Goal: Communication & Community: Answer question/provide support

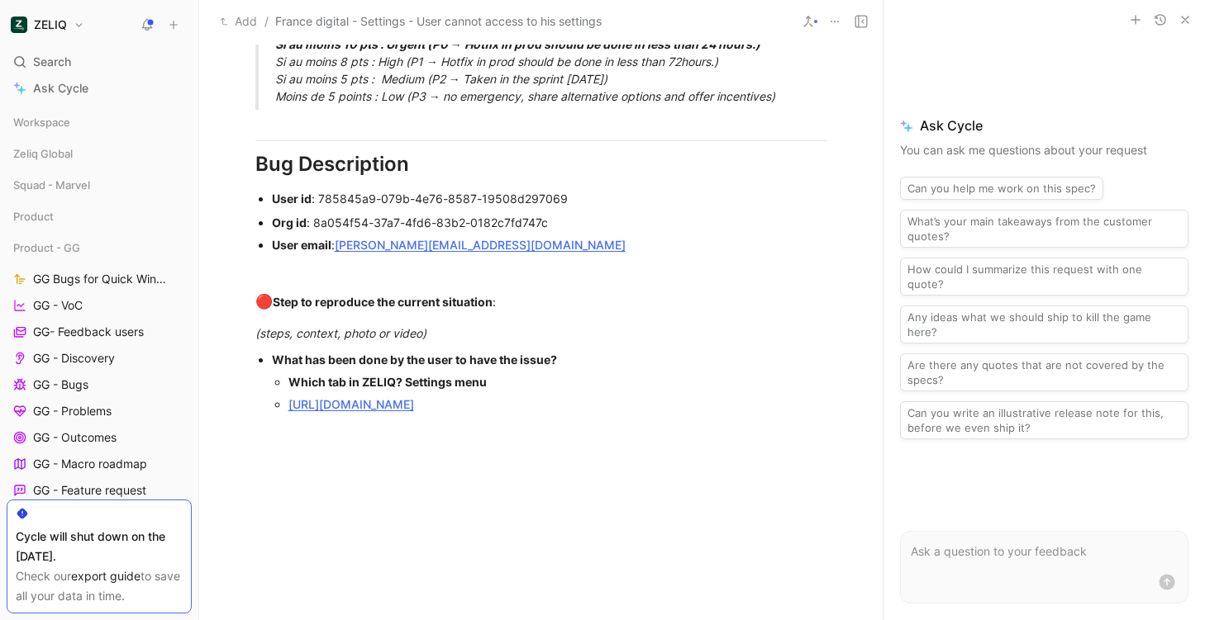
scroll to position [1091, 0]
click at [414, 405] on link "[URL][DOMAIN_NAME]" at bounding box center [351, 403] width 126 height 14
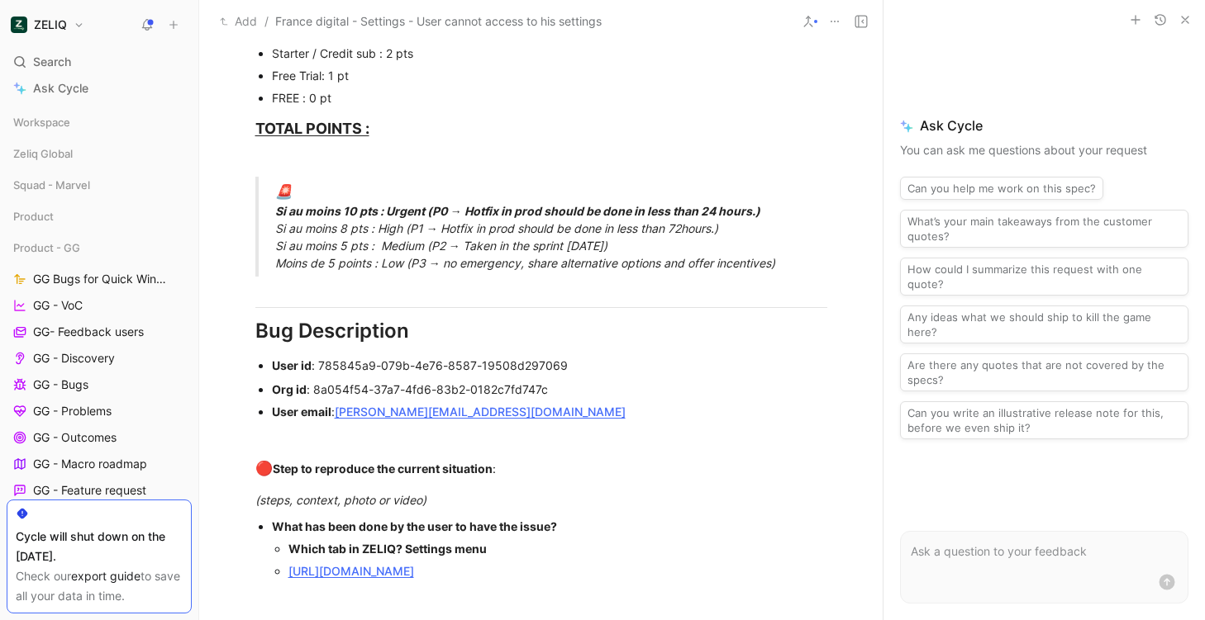
scroll to position [0, 0]
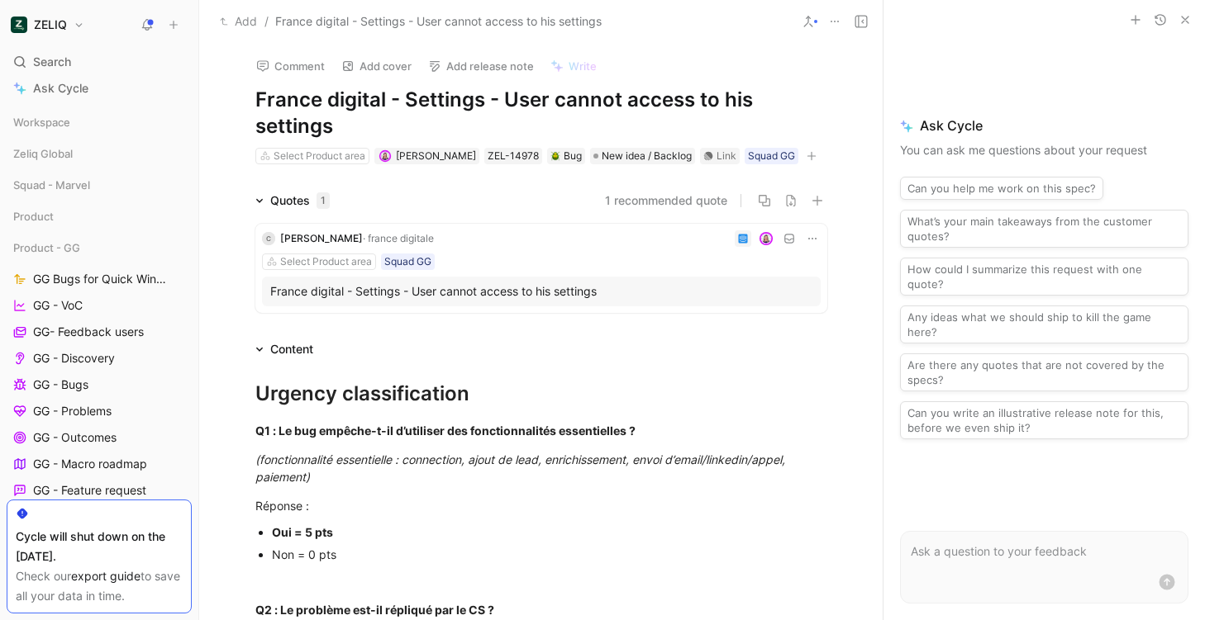
click at [1186, 17] on icon "button" at bounding box center [1184, 19] width 13 height 13
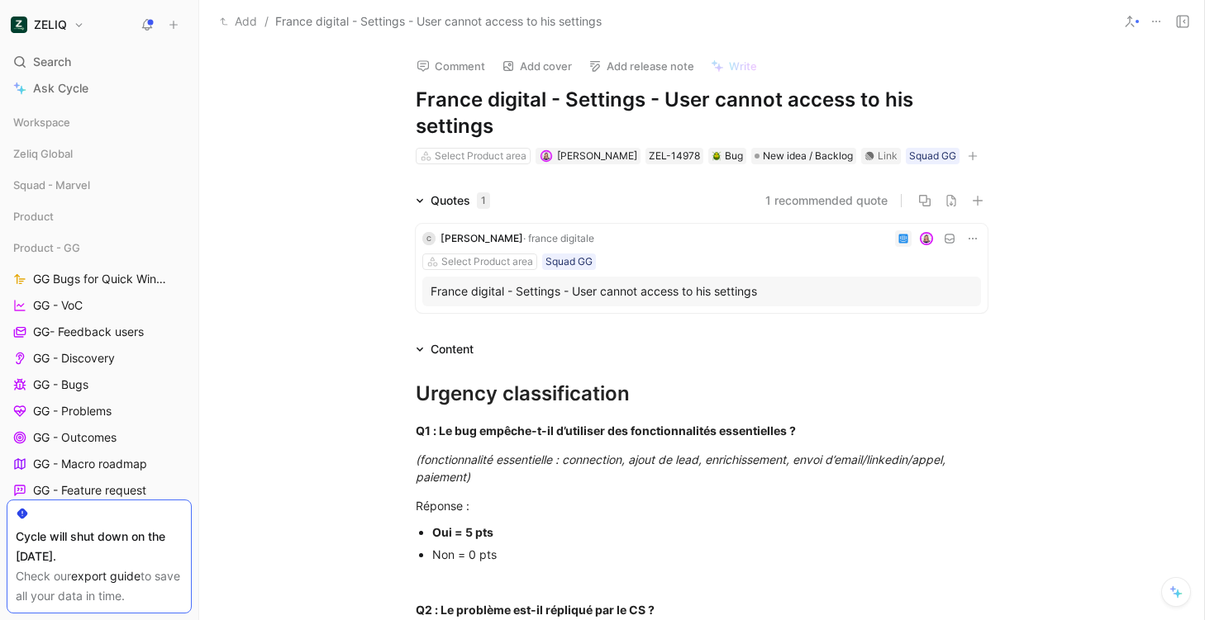
click at [1200, 28] on div "Add / [GEOGRAPHIC_DATA] digital - Settings - User cannot access to his settings" at bounding box center [701, 21] width 1005 height 43
click at [1194, 28] on div "Add / [GEOGRAPHIC_DATA] digital - Settings - User cannot access to his settings" at bounding box center [701, 21] width 1005 height 43
click at [1186, 27] on icon at bounding box center [1182, 21] width 13 height 13
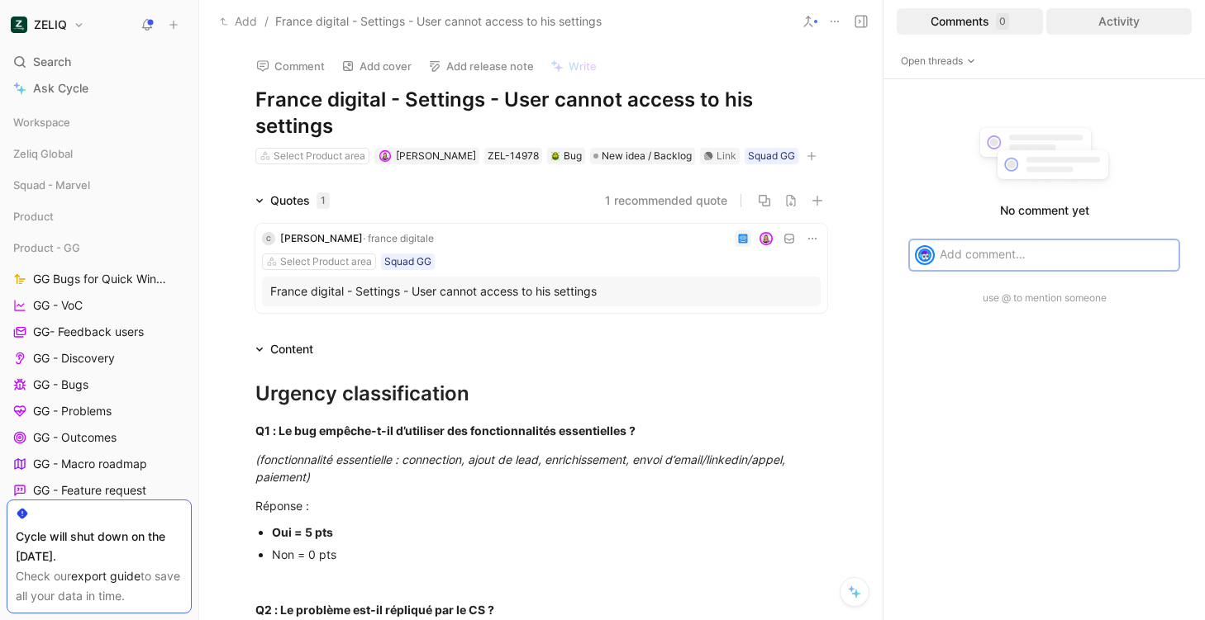
click at [1074, 18] on div "Activity" at bounding box center [1119, 21] width 146 height 26
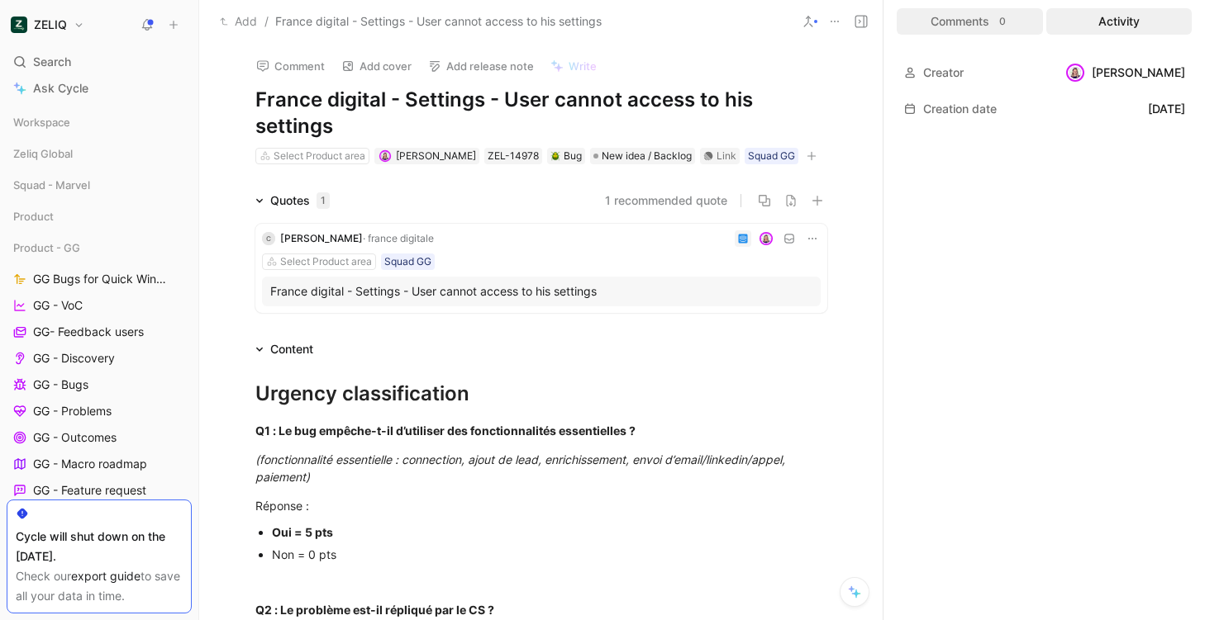
click at [999, 21] on div "0" at bounding box center [1002, 21] width 13 height 17
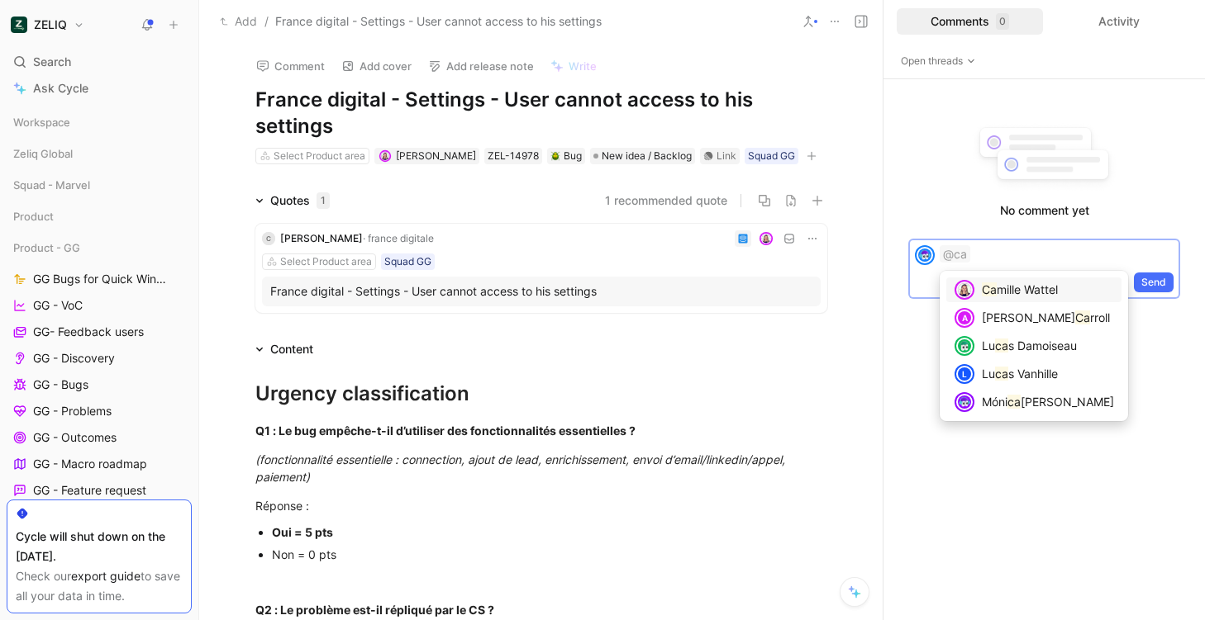
click at [1030, 277] on div "Ca mille Wattel A [PERSON_NAME] Ca rroll Lu ca s Damoiseau L Lu ca s Vanhille M…" at bounding box center [1033, 346] width 188 height 150
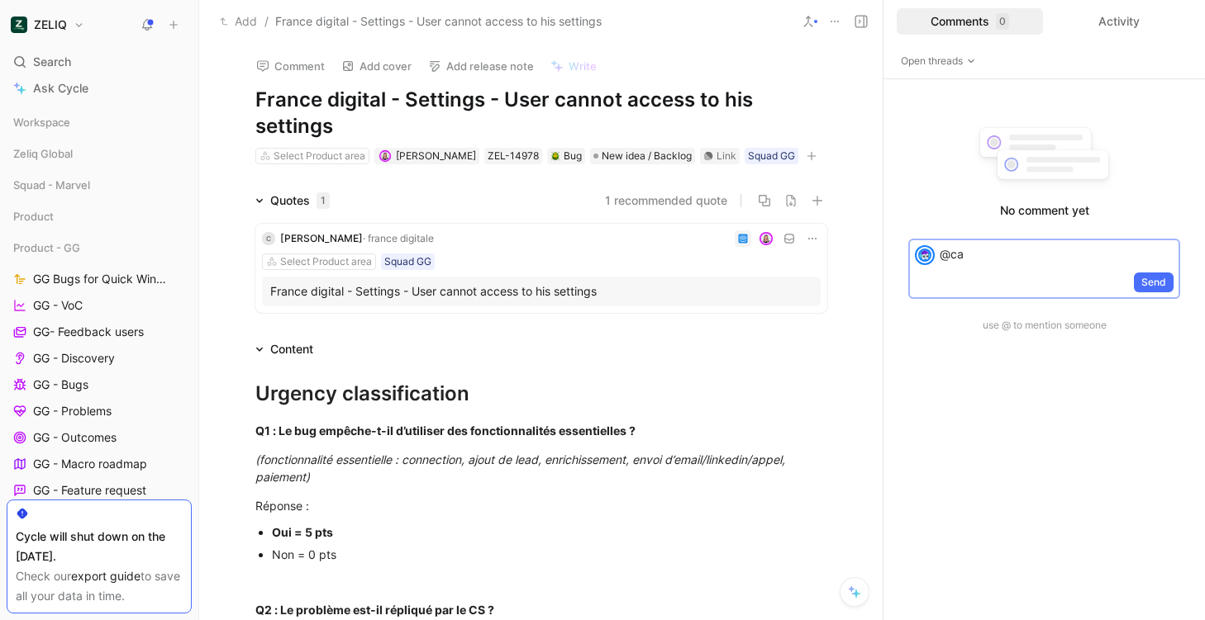
click at [986, 253] on p "@ca" at bounding box center [1056, 253] width 234 height 17
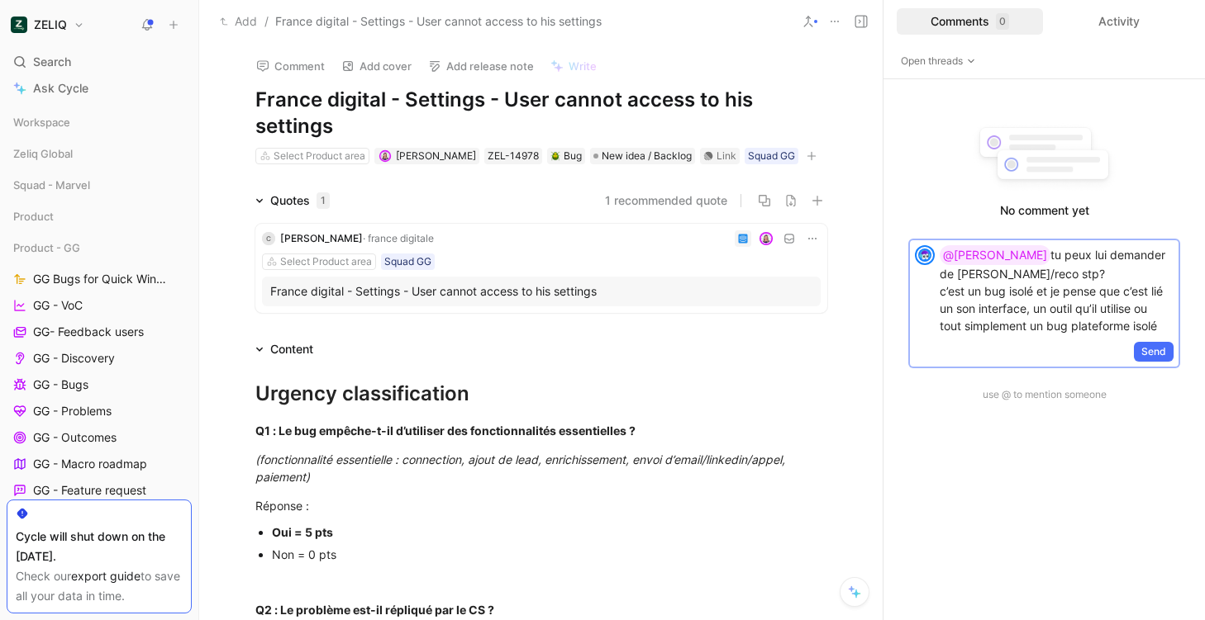
click at [1050, 278] on p "@[PERSON_NAME] tu peux lui demander de [PERSON_NAME]/reco stp? c’est un bug iso…" at bounding box center [1056, 289] width 234 height 89
click at [1168, 354] on button "Send" at bounding box center [1154, 359] width 40 height 20
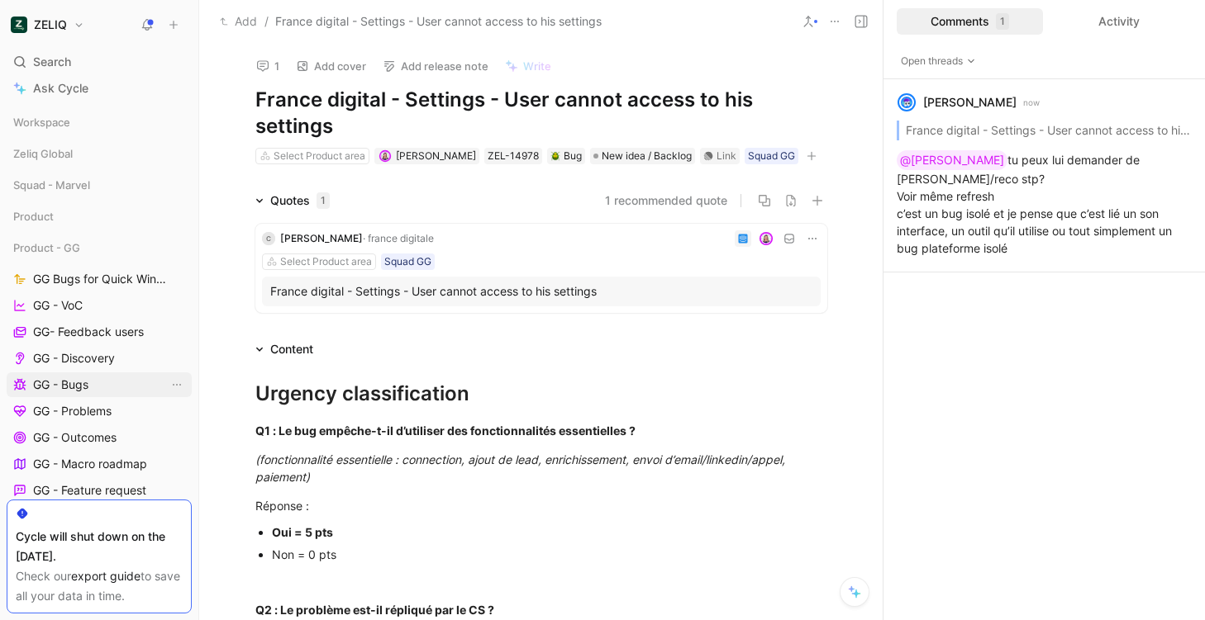
click at [80, 388] on span "GG - Bugs" at bounding box center [60, 385] width 55 height 17
